Goal: Transaction & Acquisition: Book appointment/travel/reservation

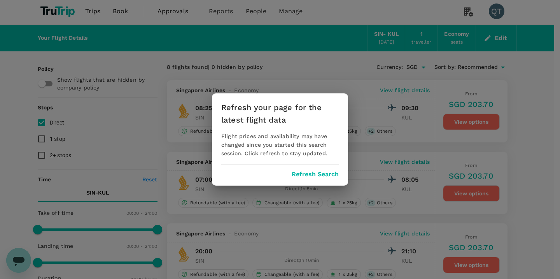
scroll to position [2, 0]
click at [322, 173] on button "Refresh Search" at bounding box center [315, 174] width 47 height 7
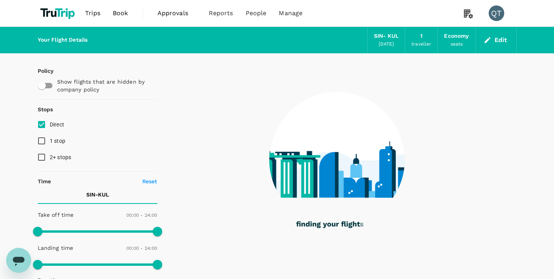
click at [89, 14] on span "Trips" at bounding box center [92, 13] width 15 height 9
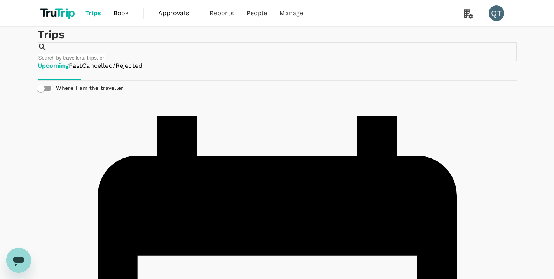
click at [115, 14] on span "Book" at bounding box center [121, 13] width 16 height 9
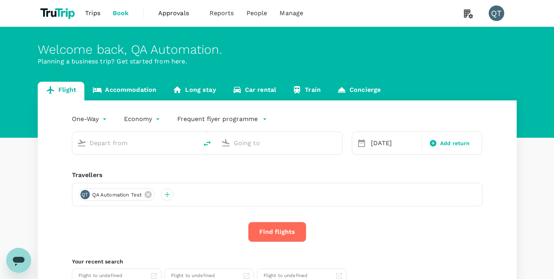
type input "Singapore Changi (SIN)"
type input "Kuala Lumpur Intl ([GEOGRAPHIC_DATA])"
type input "Singapore Changi (SIN)"
type input "Kuala Lumpur Intl ([GEOGRAPHIC_DATA])"
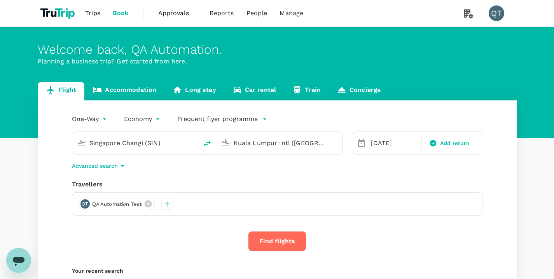
click at [161, 137] on input "Singapore Changi (SIN)" at bounding box center [135, 143] width 92 height 12
click at [172, 159] on p "[GEOGRAPHIC_DATA], [GEOGRAPHIC_DATA]" at bounding box center [144, 155] width 171 height 8
type input "[GEOGRAPHIC_DATA], [GEOGRAPHIC_DATA] (any)"
click at [297, 137] on input "Kuala Lumpur Intl ([GEOGRAPHIC_DATA])" at bounding box center [280, 143] width 92 height 12
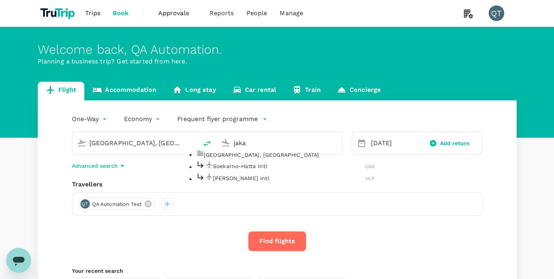
click at [280, 170] on p "Soekarno-Hatta Intl" at bounding box center [289, 166] width 152 height 8
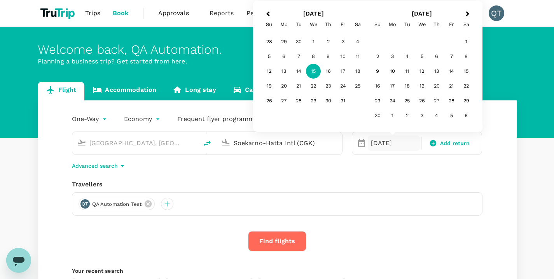
type input "Soekarno-Hatta Intl (CGK)"
click at [355, 84] on div "25" at bounding box center [357, 86] width 15 height 15
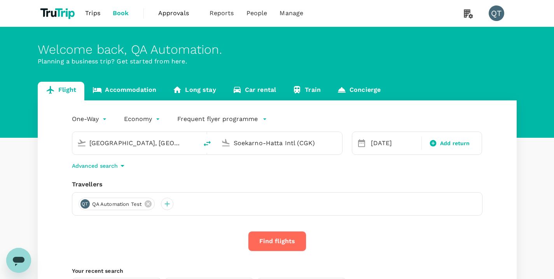
click at [272, 231] on button "Find flights" at bounding box center [277, 241] width 58 height 20
click at [274, 236] on div at bounding box center [277, 241] width 30 height 21
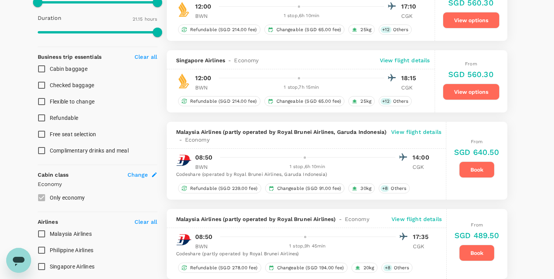
type input "1580"
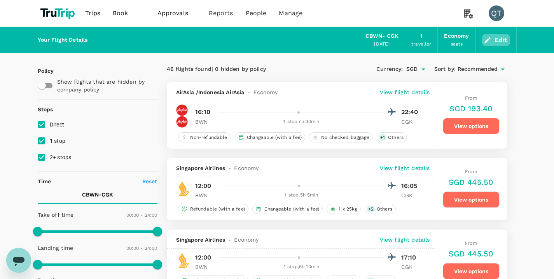
click at [499, 43] on button "Edit" at bounding box center [496, 40] width 28 height 12
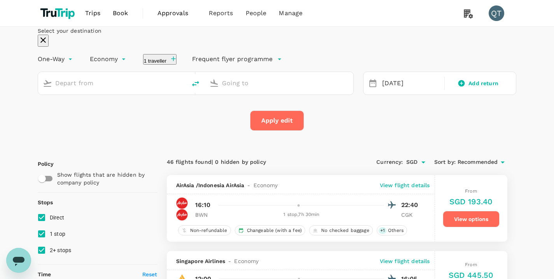
click at [107, 89] on input "text" at bounding box center [112, 83] width 115 height 12
type input "Singapore Changi (SIN)"
type input "San Francisco Intl (SFO)"
click at [120, 15] on span "Book" at bounding box center [121, 13] width 16 height 9
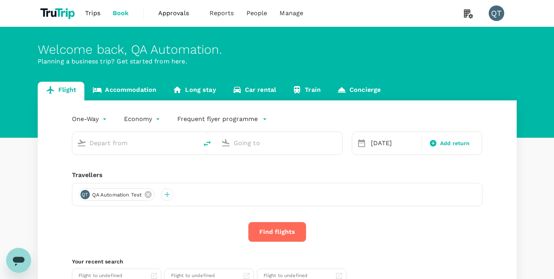
type input "Singapore Changi (SIN)"
type input "San Francisco Intl (SFO)"
type input "Singapore Changi (SIN)"
type input "San Francisco Intl (SFO)"
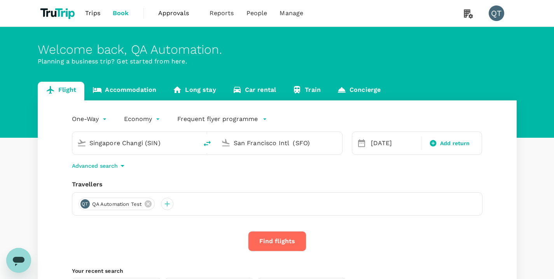
click at [290, 240] on button "Find flights" at bounding box center [277, 241] width 58 height 20
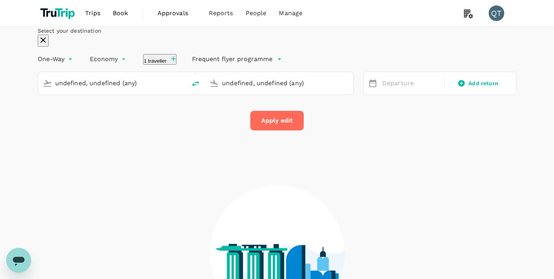
type input "[GEOGRAPHIC_DATA], [GEOGRAPHIC_DATA] (any)"
type input "Soekarno-Hatta Intl (CGK)"
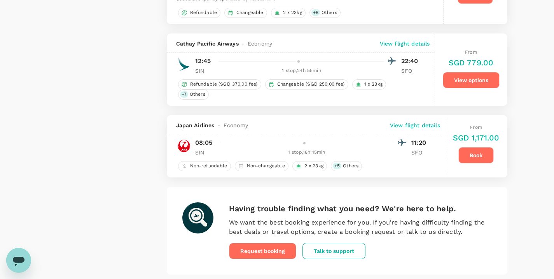
scroll to position [1510, 0]
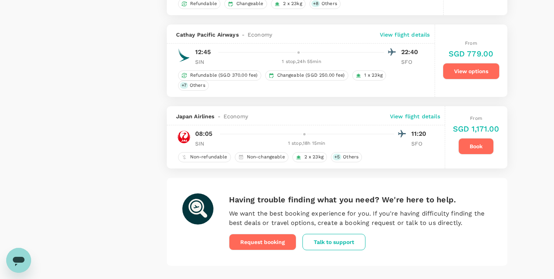
type input "2679"
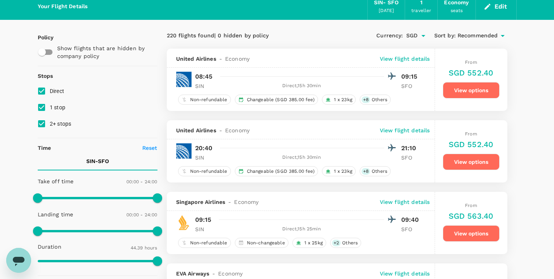
scroll to position [12, 0]
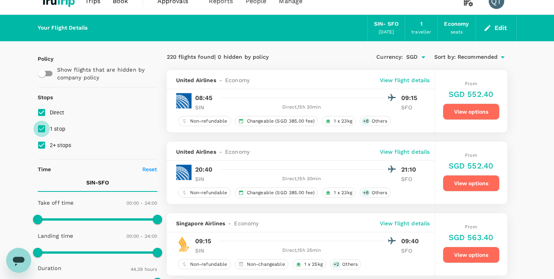
click at [44, 127] on input "1 stop" at bounding box center [41, 128] width 16 height 16
checkbox input "false"
click at [42, 142] on input "2+ stops" at bounding box center [41, 145] width 16 height 16
checkbox input "false"
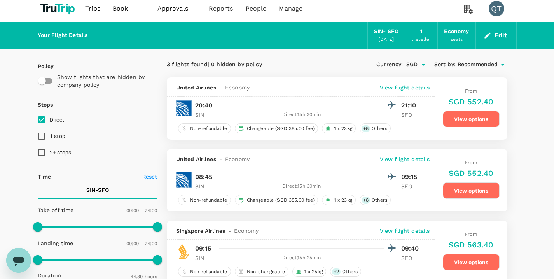
scroll to position [0, 0]
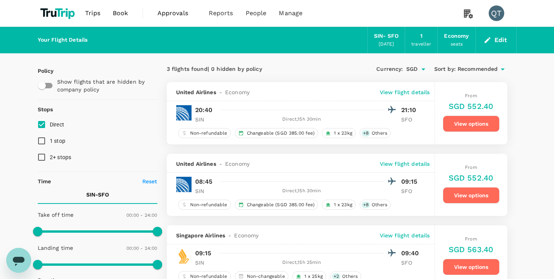
click at [117, 12] on span "Book" at bounding box center [121, 13] width 16 height 9
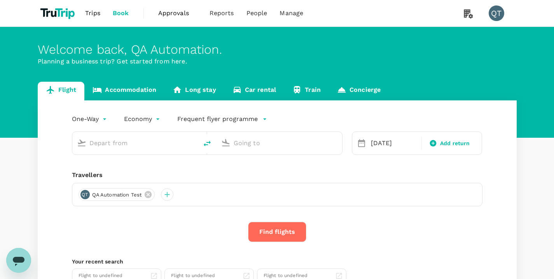
type input "Ngurah Rai Intl (DPS)"
type input "Soekarno-Hatta Intl (CGK)"
type input "Ngurah Rai Intl (DPS)"
type input "Soekarno-Hatta Intl (CGK)"
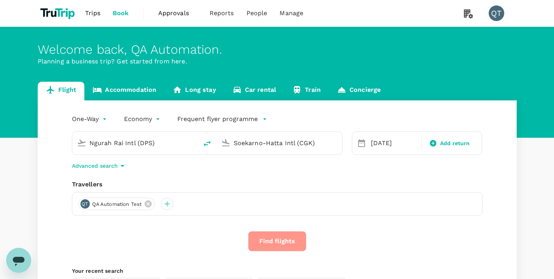
click at [294, 248] on button "Find flights" at bounding box center [277, 241] width 58 height 20
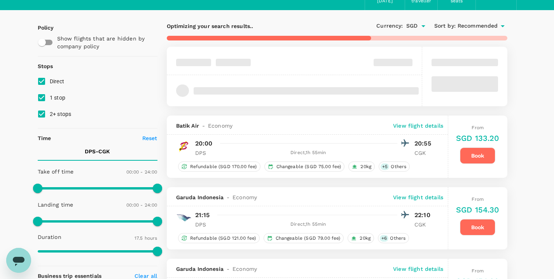
scroll to position [44, 0]
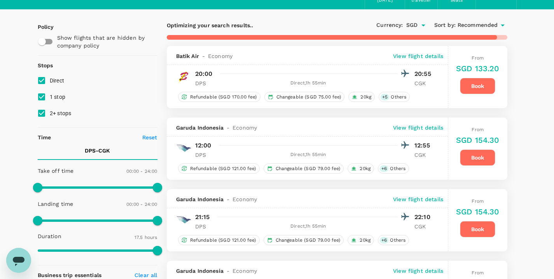
type input "1345"
